Goal: Information Seeking & Learning: Learn about a topic

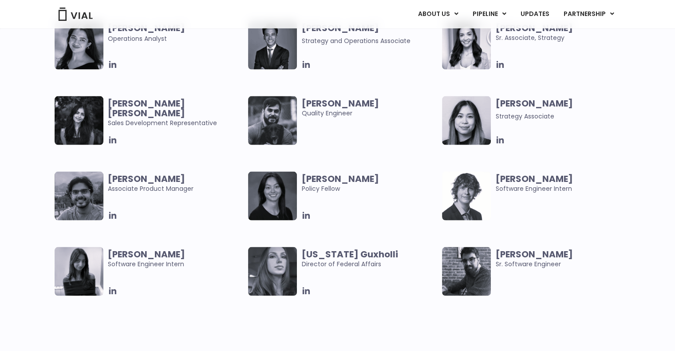
scroll to position [1909, 0]
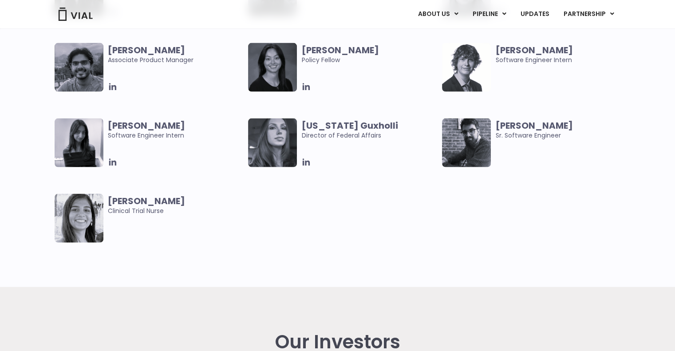
click at [273, 132] on img at bounding box center [272, 143] width 49 height 49
click at [307, 161] on icon at bounding box center [306, 163] width 10 height 10
